Goal: Transaction & Acquisition: Purchase product/service

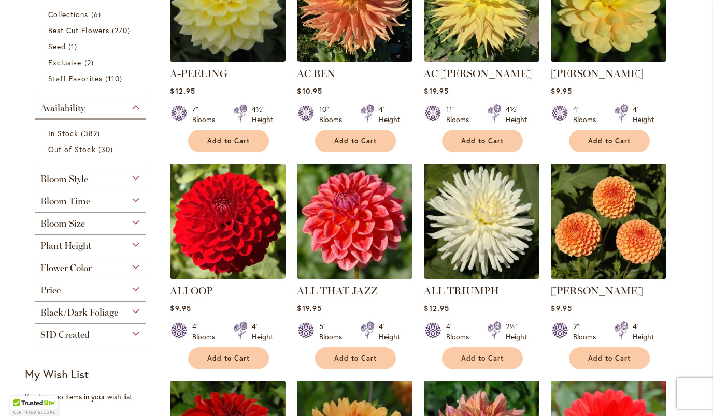
scroll to position [313, 0]
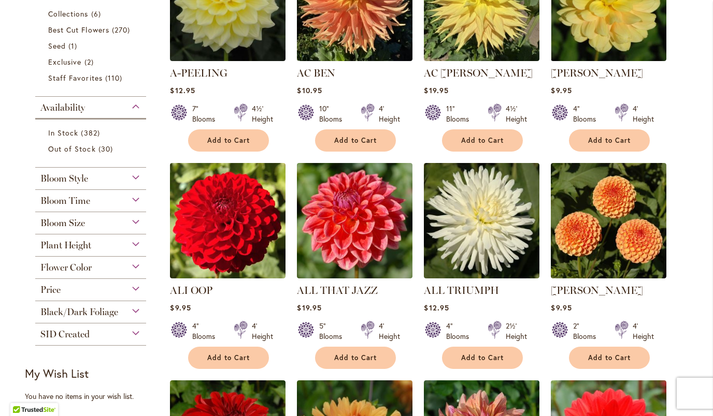
click at [131, 311] on div "Black/Dark Foliage" at bounding box center [90, 309] width 111 height 17
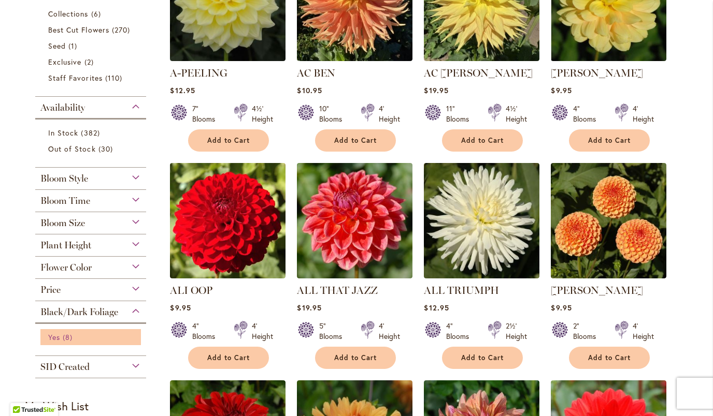
click at [60, 339] on span "Yes" at bounding box center [54, 338] width 12 height 10
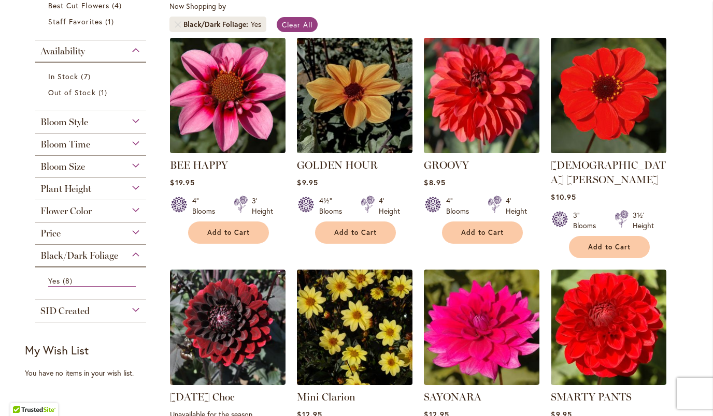
scroll to position [197, 0]
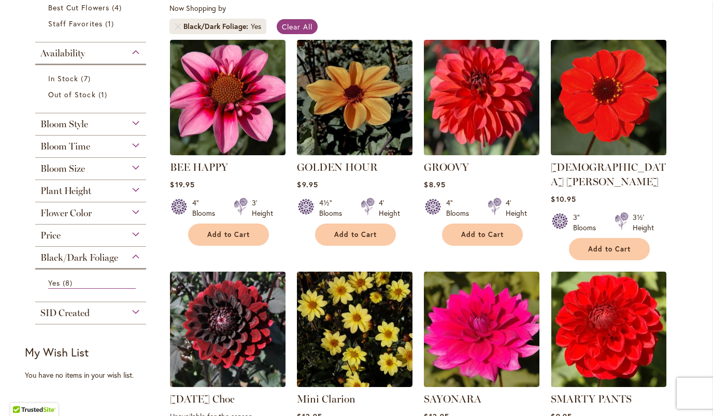
click at [137, 212] on div "Flower Color" at bounding box center [90, 211] width 111 height 17
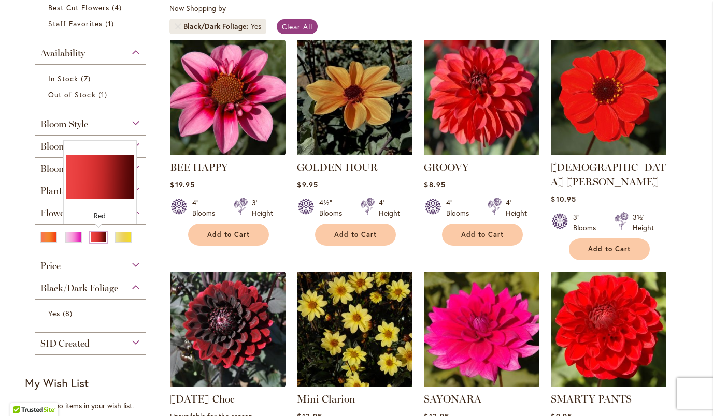
click at [101, 236] on div "Red" at bounding box center [98, 237] width 17 height 11
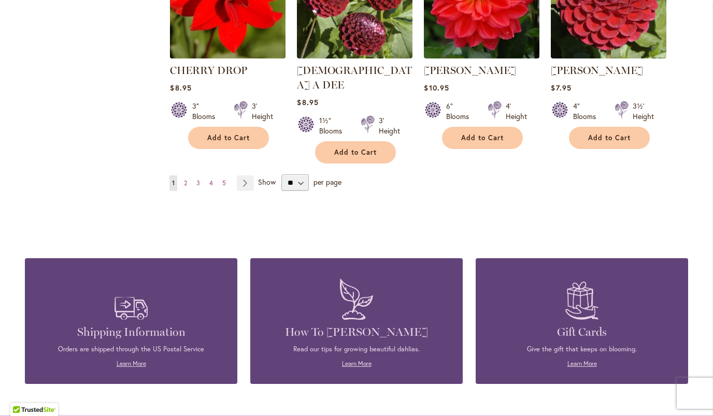
scroll to position [954, 0]
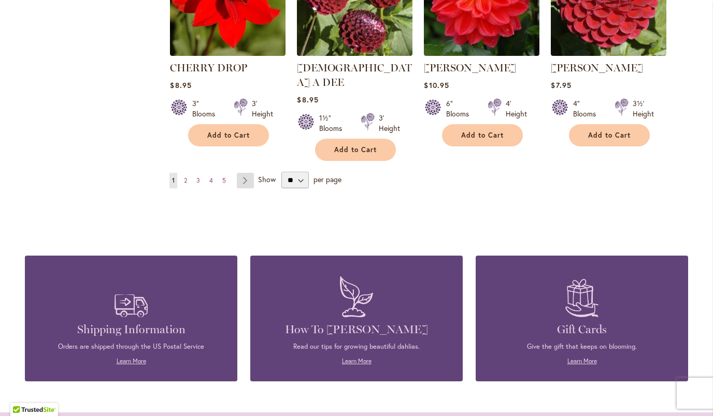
click at [244, 173] on link "Page Next" at bounding box center [245, 181] width 17 height 16
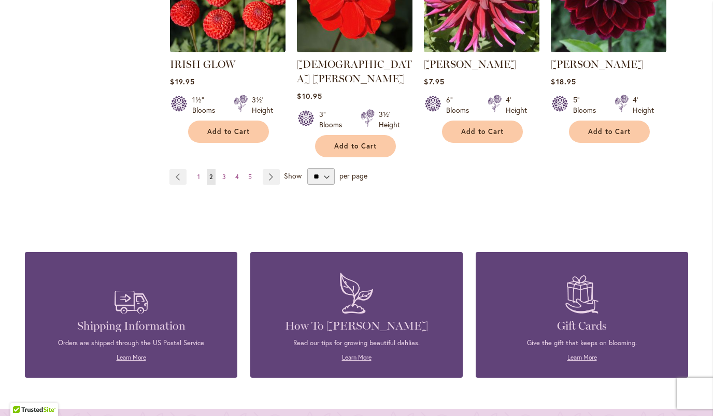
scroll to position [987, 0]
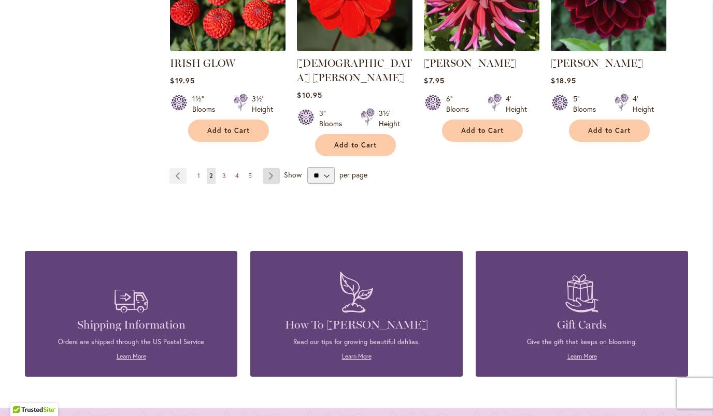
click at [274, 168] on link "Page Next" at bounding box center [271, 176] width 17 height 16
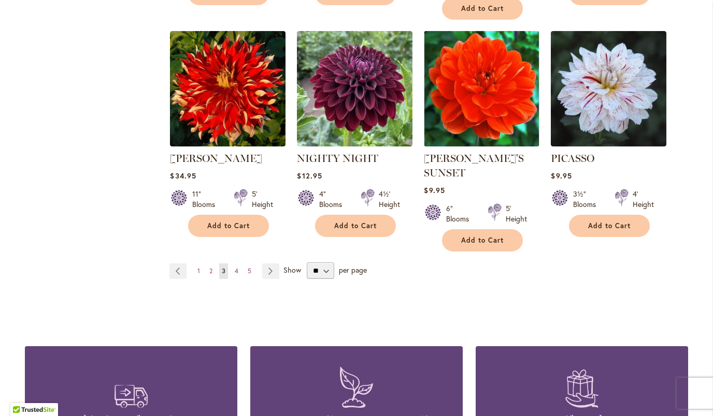
scroll to position [889, 0]
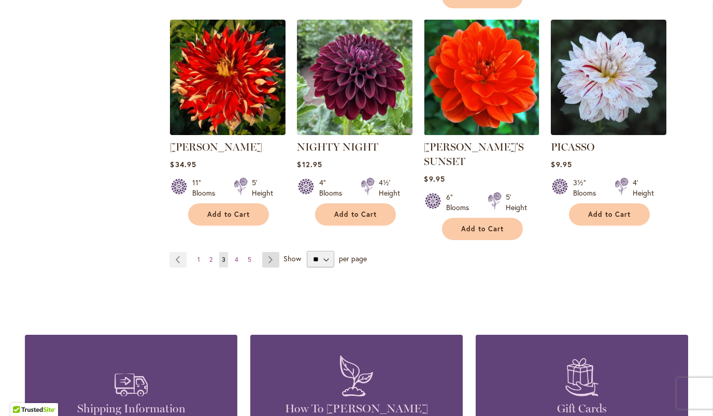
click at [272, 252] on link "Page Next" at bounding box center [270, 260] width 17 height 16
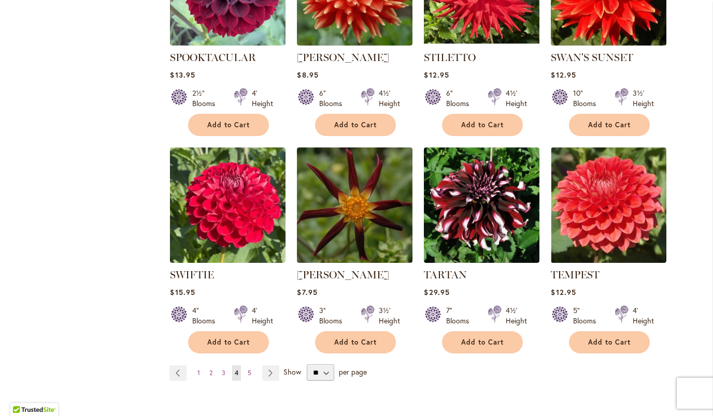
scroll to position [767, 0]
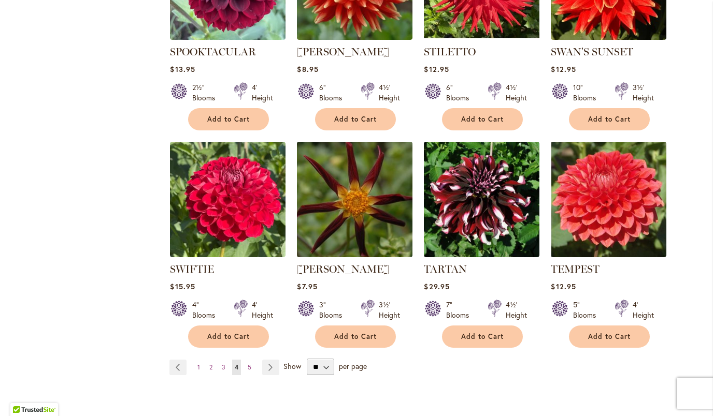
click at [368, 219] on img at bounding box center [354, 199] width 121 height 121
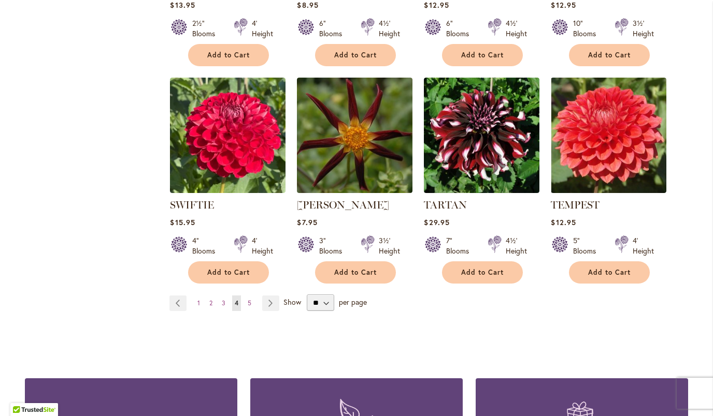
scroll to position [832, 0]
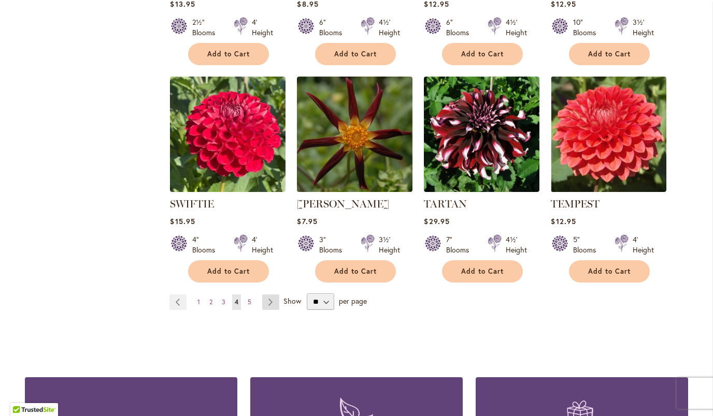
click at [275, 295] on link "Page Next" at bounding box center [270, 303] width 17 height 16
